Goal: Information Seeking & Learning: Learn about a topic

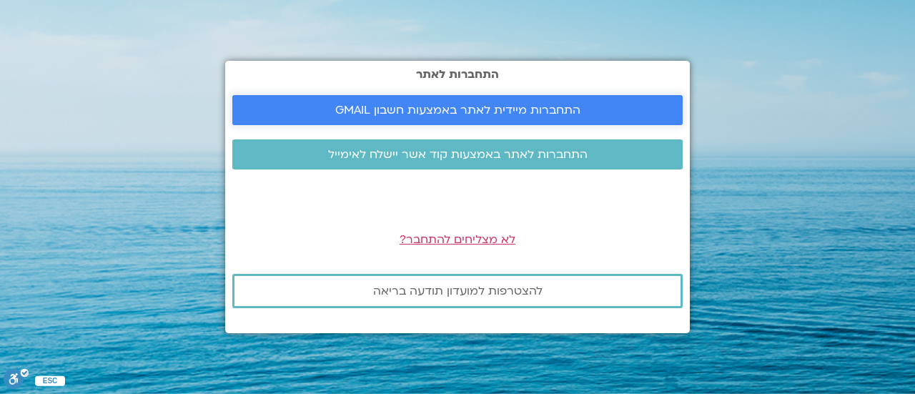
click at [512, 112] on span "התחברות מיידית לאתר באמצעות חשבון GMAIL" at bounding box center [457, 110] width 245 height 13
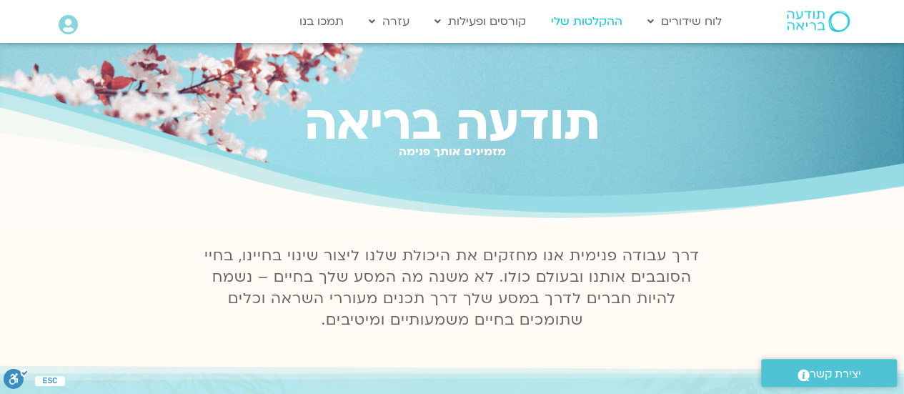
click at [592, 15] on link "ההקלטות שלי" at bounding box center [587, 21] width 86 height 27
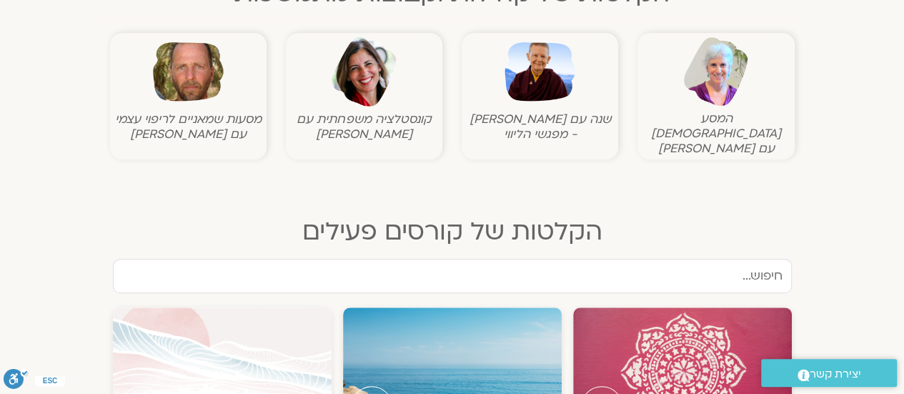
scroll to position [552, 0]
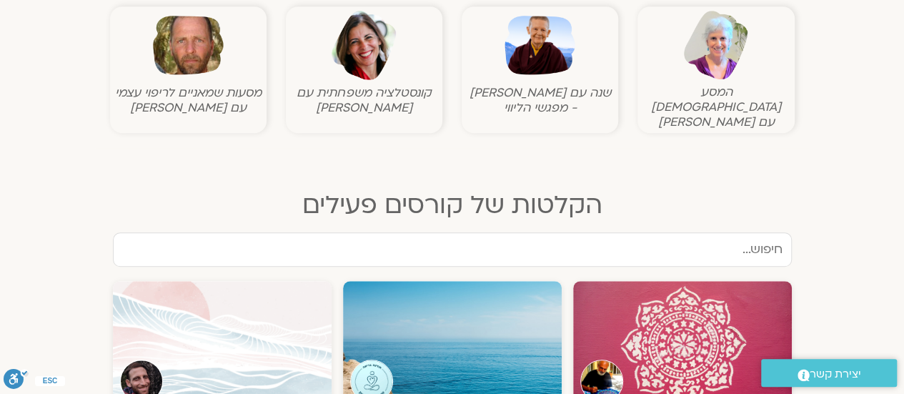
click at [743, 235] on input "text" at bounding box center [452, 249] width 679 height 34
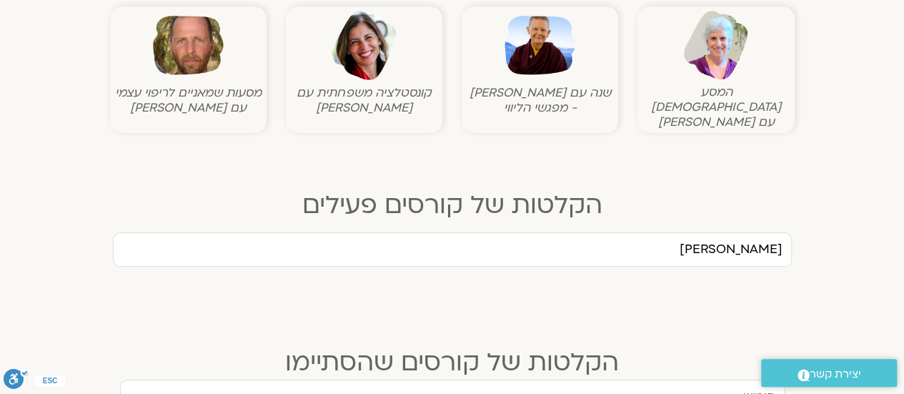
click at [743, 235] on input "חני" at bounding box center [452, 249] width 679 height 34
type input "חני שלם"
click at [656, 379] on input "text" at bounding box center [452, 396] width 665 height 34
click at [903, 389] on div ".st0{fill:#FFFFFF;} יצירת קשר" at bounding box center [829, 373] width 150 height 42
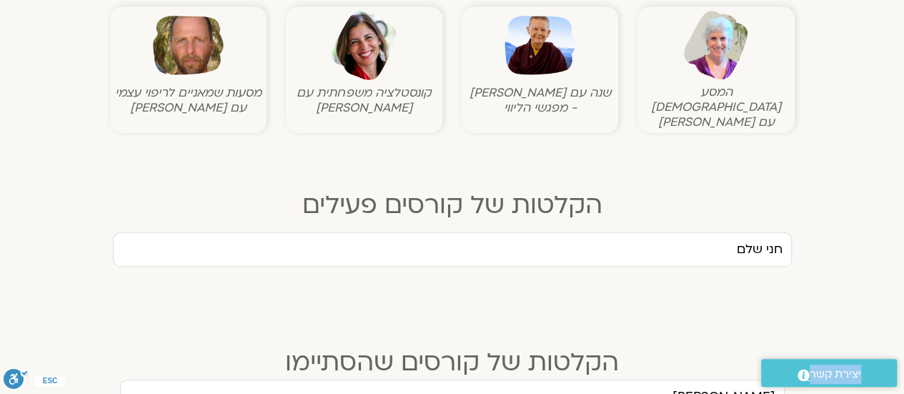
click at [903, 389] on div ".st0{fill:#FFFFFF;} יצירת קשר" at bounding box center [829, 373] width 150 height 42
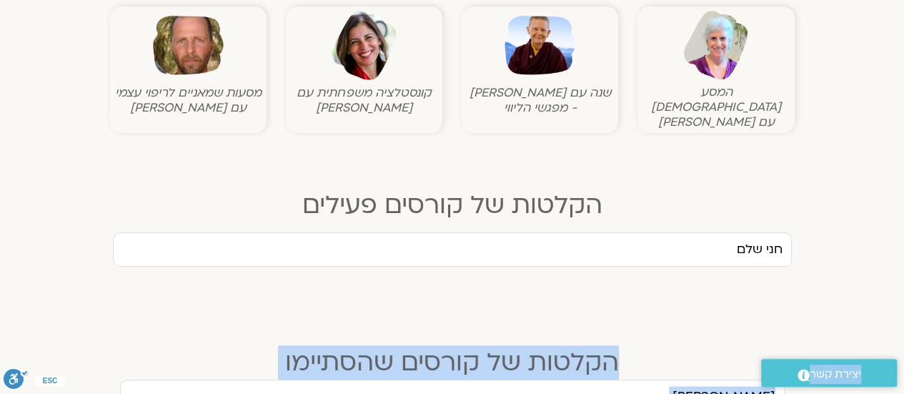
drag, startPoint x: 903, startPoint y: 389, endPoint x: 910, endPoint y: 379, distance: 12.3
click at [903, 379] on html "דלג לתוכן שלום Dalit Simha Main Menu אזור אישי הזמנות התנתקות פרטי המורה הוספת …" at bounding box center [452, 269] width 904 height 1642
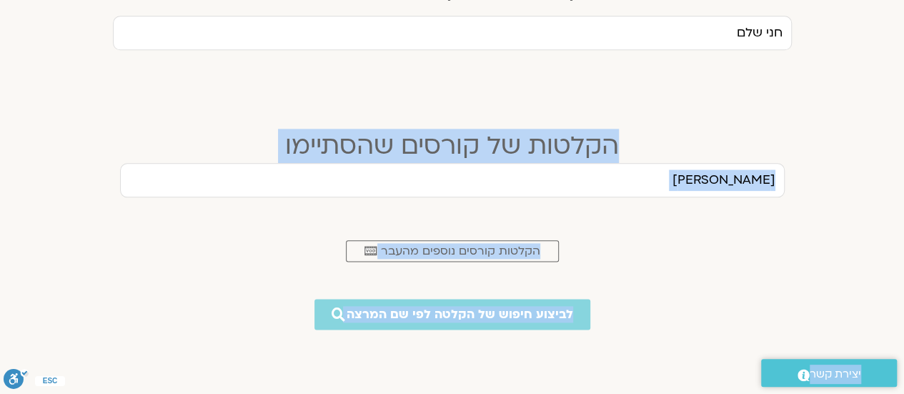
scroll to position [781, 0]
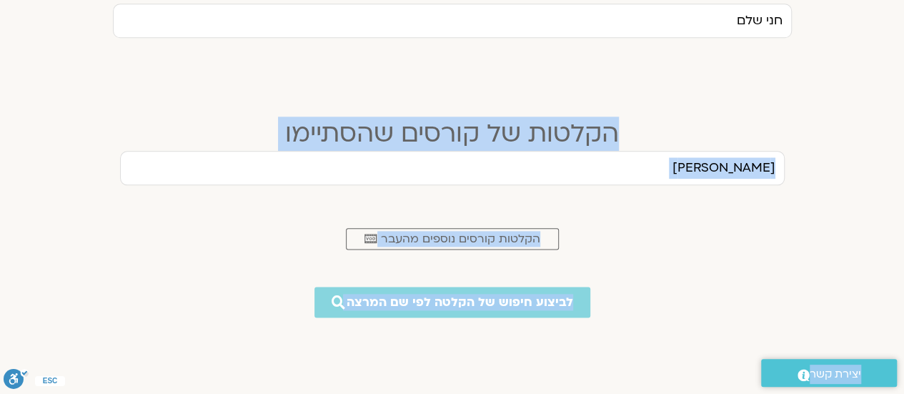
click at [707, 156] on input "חני" at bounding box center [452, 168] width 665 height 34
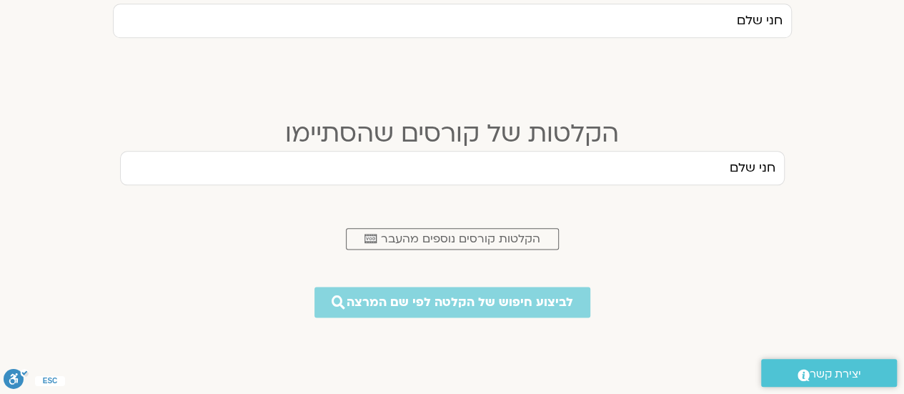
type input "חני שלם"
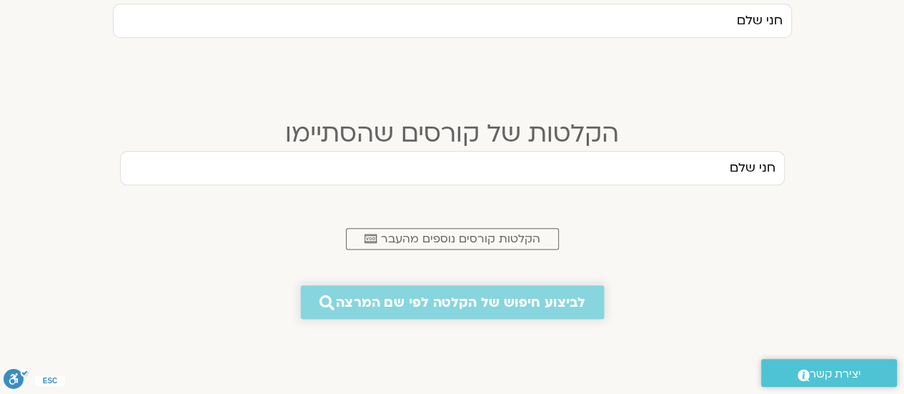
click at [455, 294] on span "לביצוע חיפוש של הקלטה לפי שם המרצה" at bounding box center [460, 301] width 249 height 15
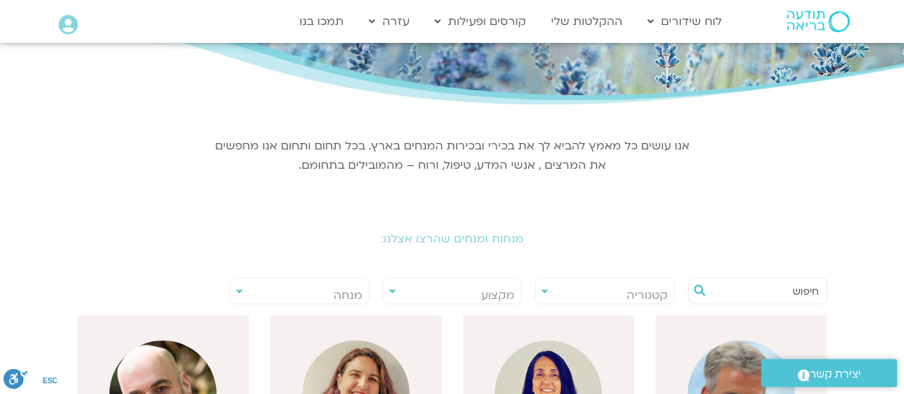
scroll to position [114, 0]
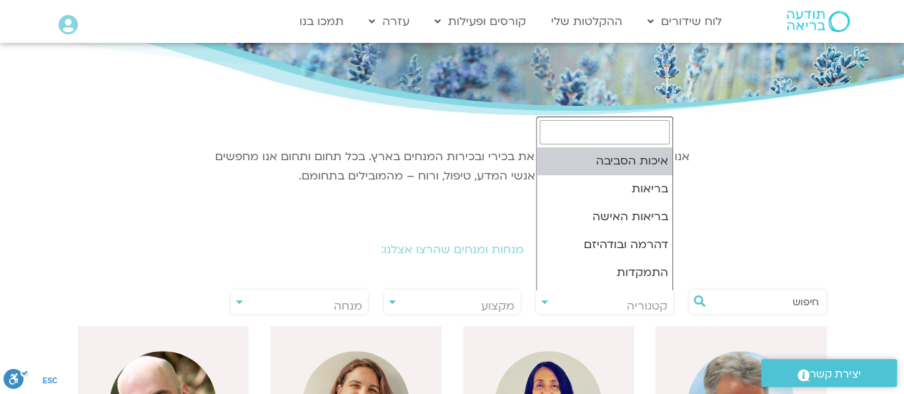
click at [568, 304] on span "קטגוריה" at bounding box center [604, 305] width 137 height 33
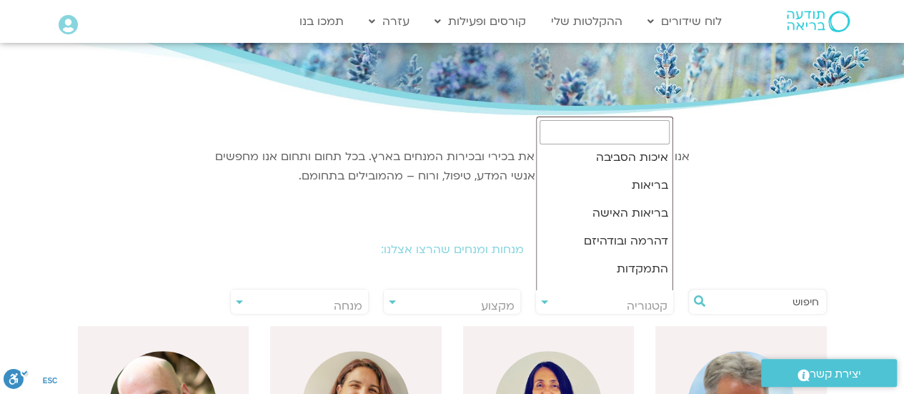
scroll to position [0, 0]
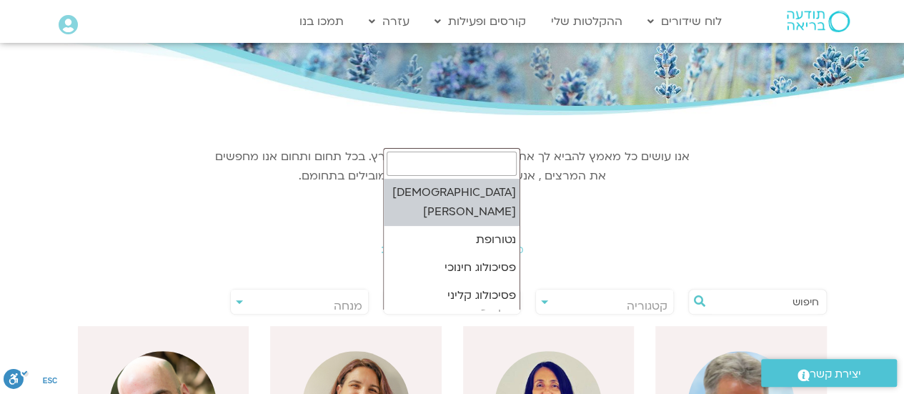
click at [449, 299] on span "מקצוע" at bounding box center [452, 305] width 137 height 33
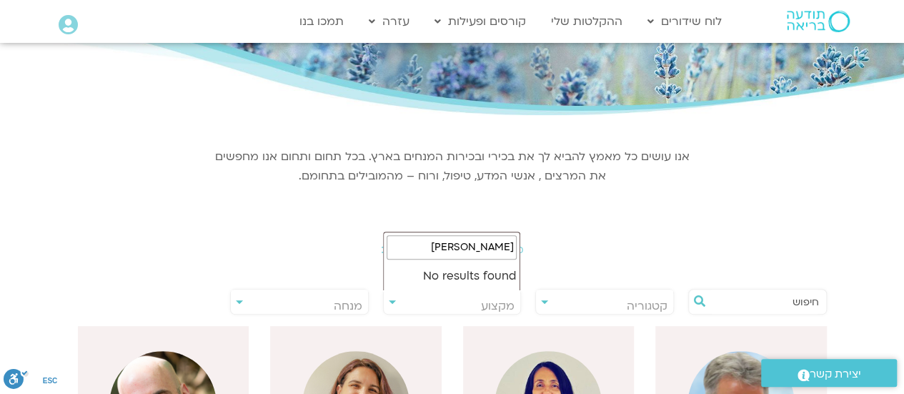
type input "פלדנ"
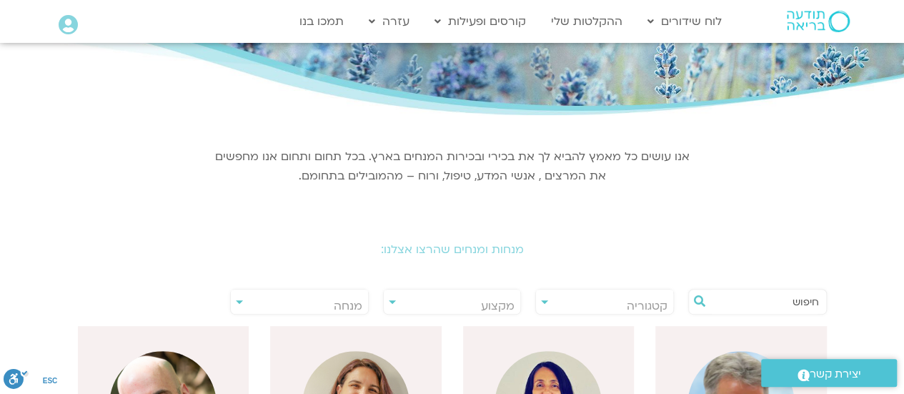
click at [719, 308] on input "text" at bounding box center [764, 301] width 109 height 24
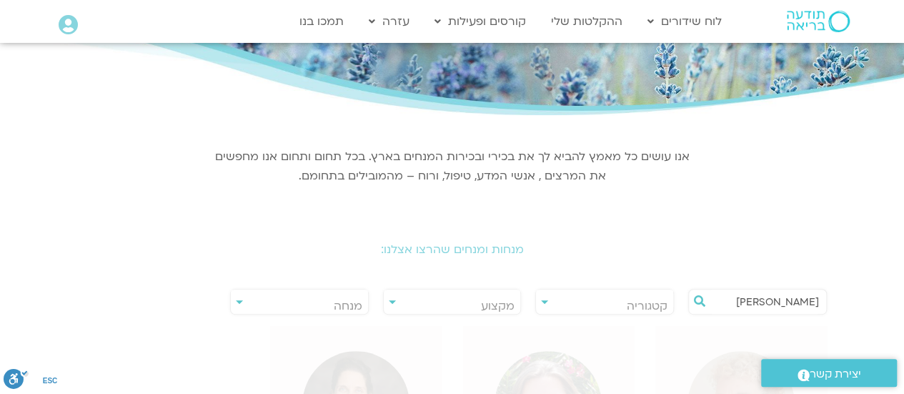
click at [719, 308] on input "חני" at bounding box center [764, 301] width 109 height 24
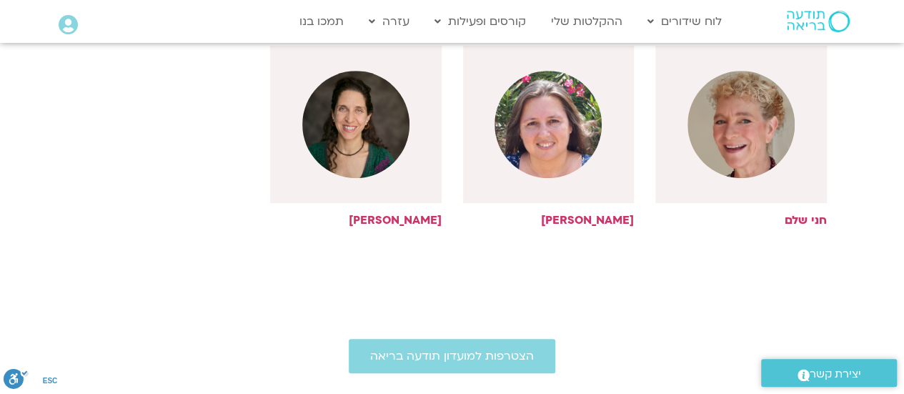
scroll to position [400, 0]
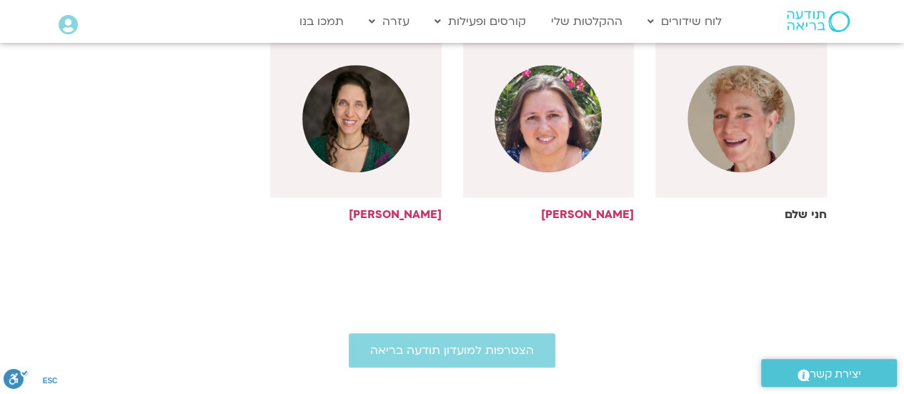
type input "חני"
click at [747, 127] on img at bounding box center [740, 118] width 107 height 107
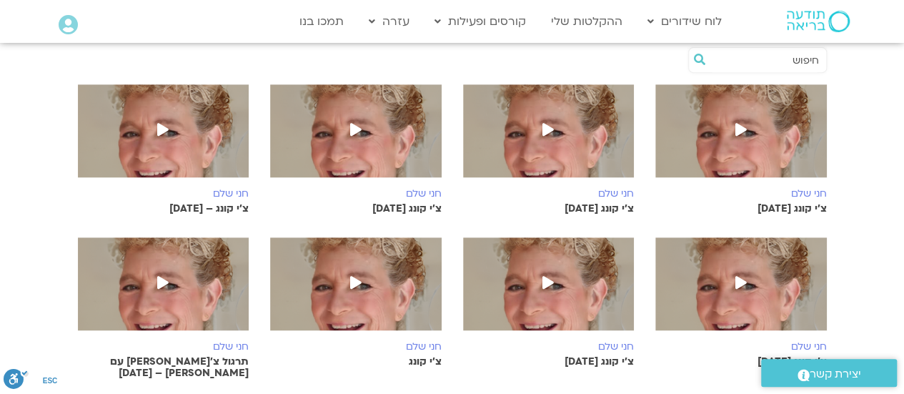
scroll to position [286, 0]
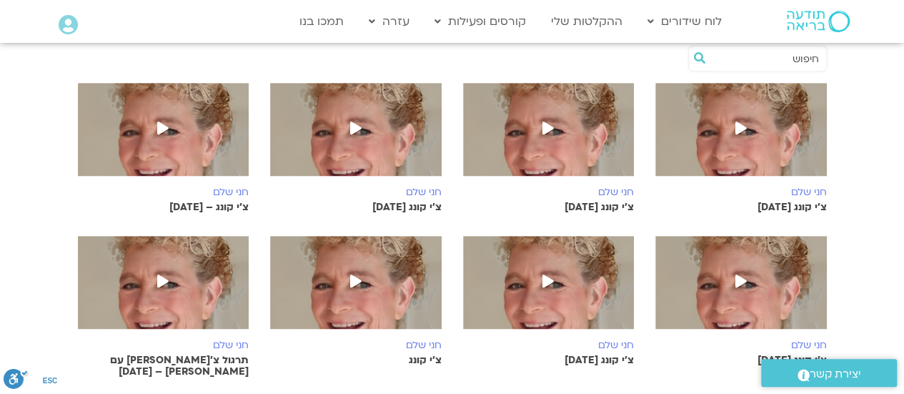
click at [550, 274] on icon at bounding box center [547, 280] width 11 height 13
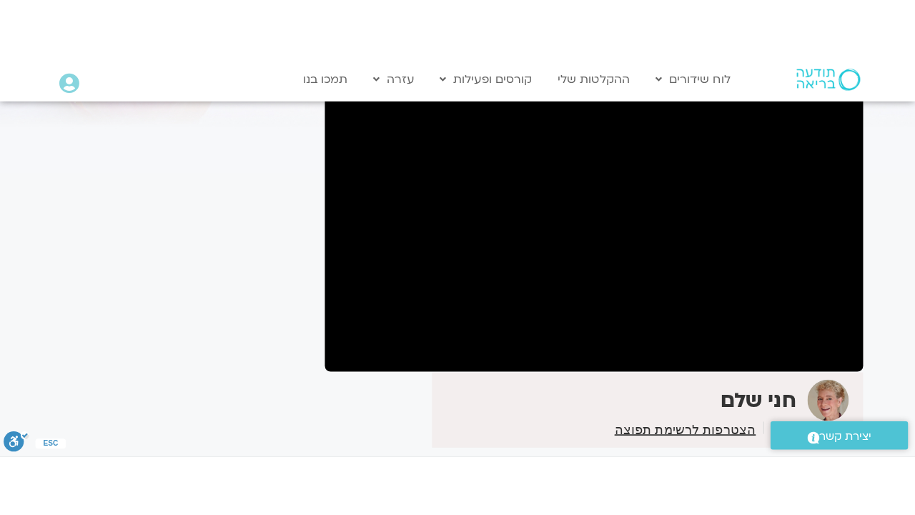
scroll to position [143, 0]
